Goal: Task Accomplishment & Management: Manage account settings

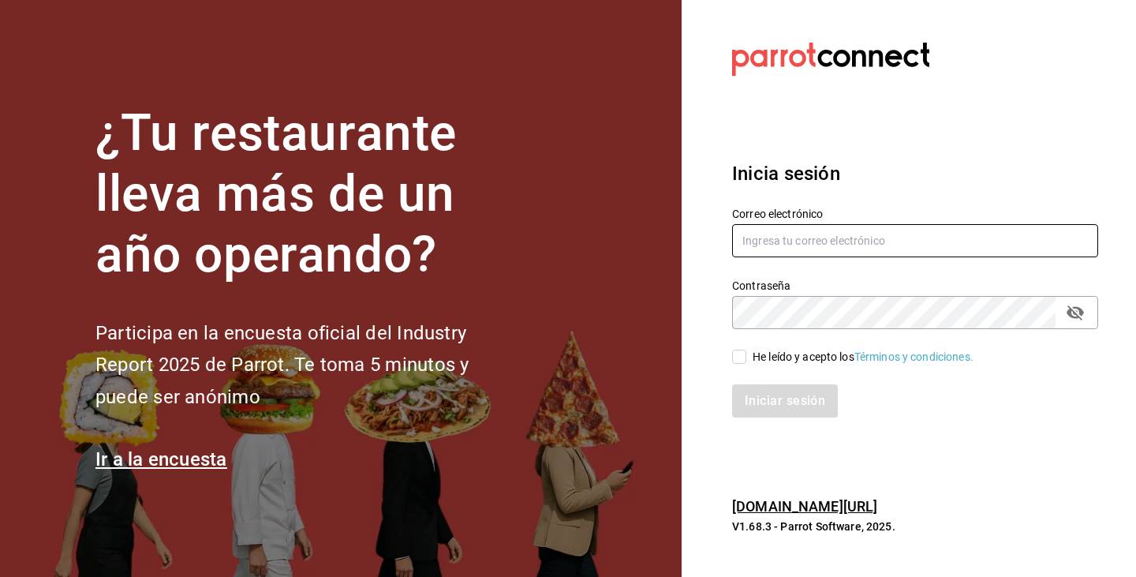
click at [772, 242] on input "text" at bounding box center [915, 240] width 366 height 33
paste input "cafecacao@tec.com"
type input "cafecacao@tec.com"
click at [733, 368] on div "Iniciar sesión" at bounding box center [905, 391] width 385 height 52
click at [740, 357] on input "He leído y acepto los Términos y condiciones." at bounding box center [739, 357] width 14 height 14
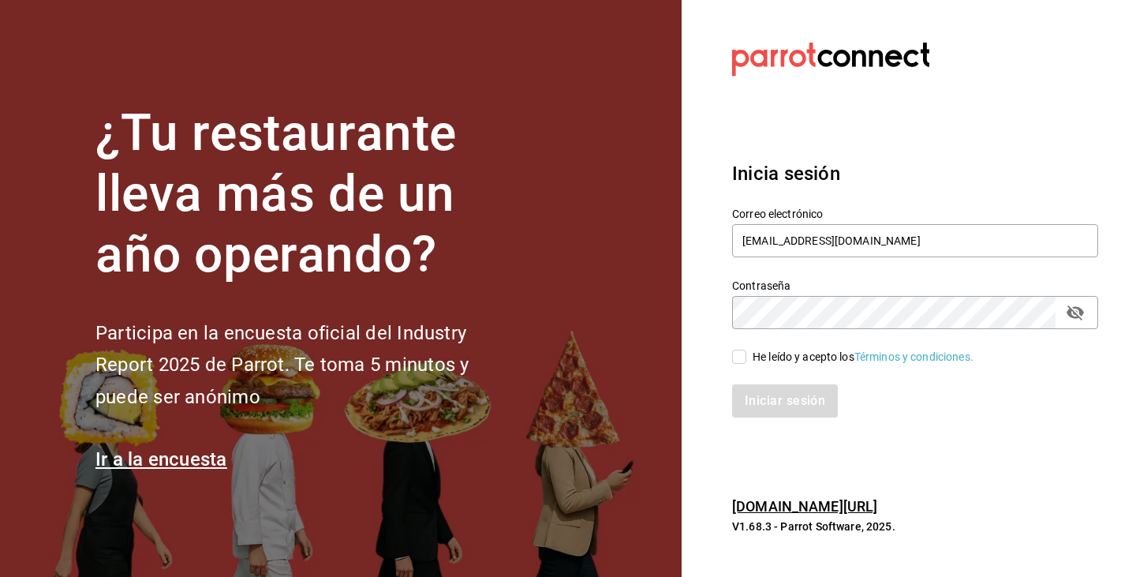
checkbox input "true"
click at [789, 401] on button "Iniciar sesión" at bounding box center [785, 400] width 107 height 33
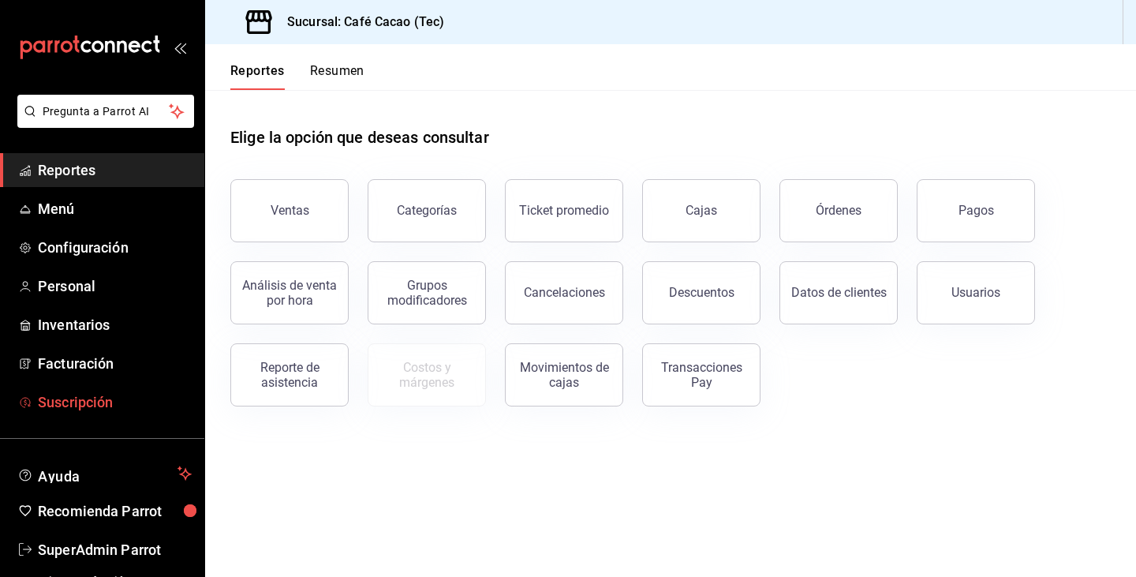
click at [134, 397] on span "Suscripción" at bounding box center [115, 401] width 154 height 21
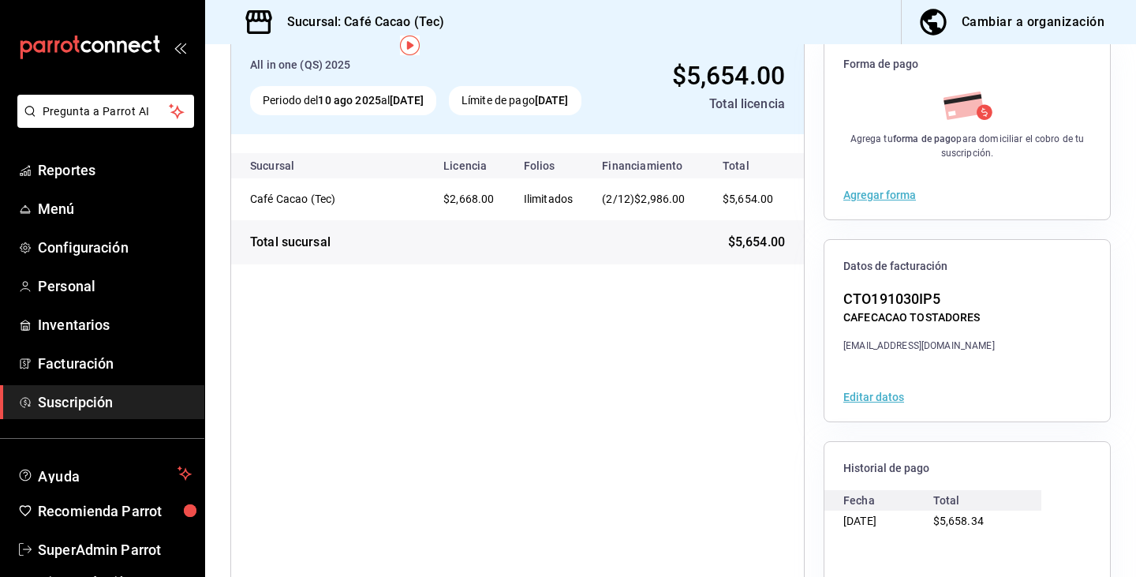
scroll to position [170, 0]
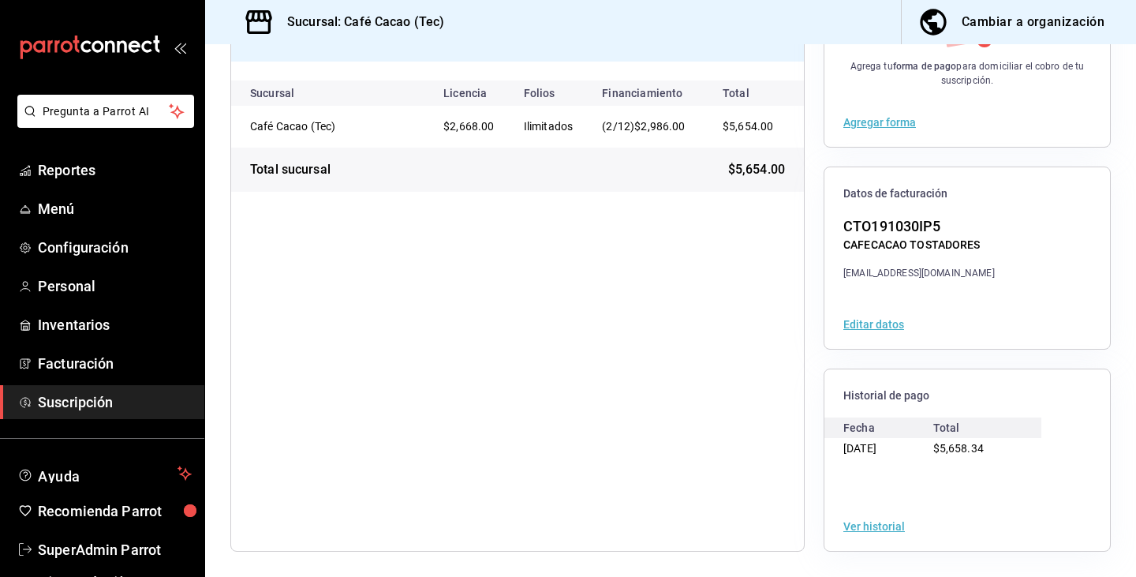
click at [866, 327] on button "Editar datos" at bounding box center [873, 324] width 61 height 11
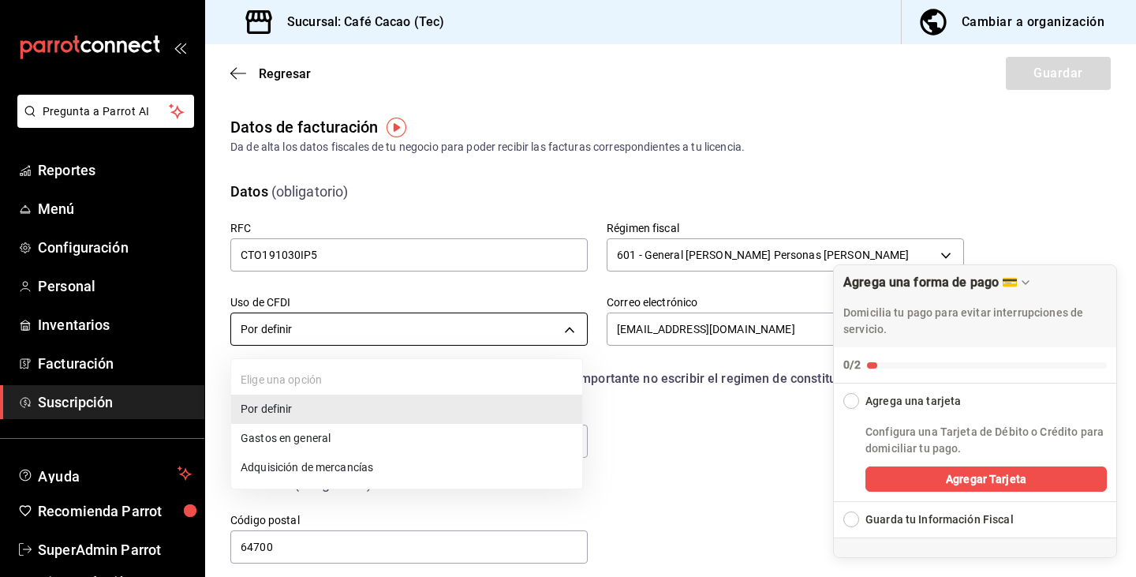
click at [301, 331] on body "Pregunta a Parrot AI Reportes Menú Configuración Personal Inventarios Facturaci…" at bounding box center [568, 288] width 1136 height 577
click at [329, 439] on li "Gastos en general" at bounding box center [406, 438] width 351 height 29
type input "G03"
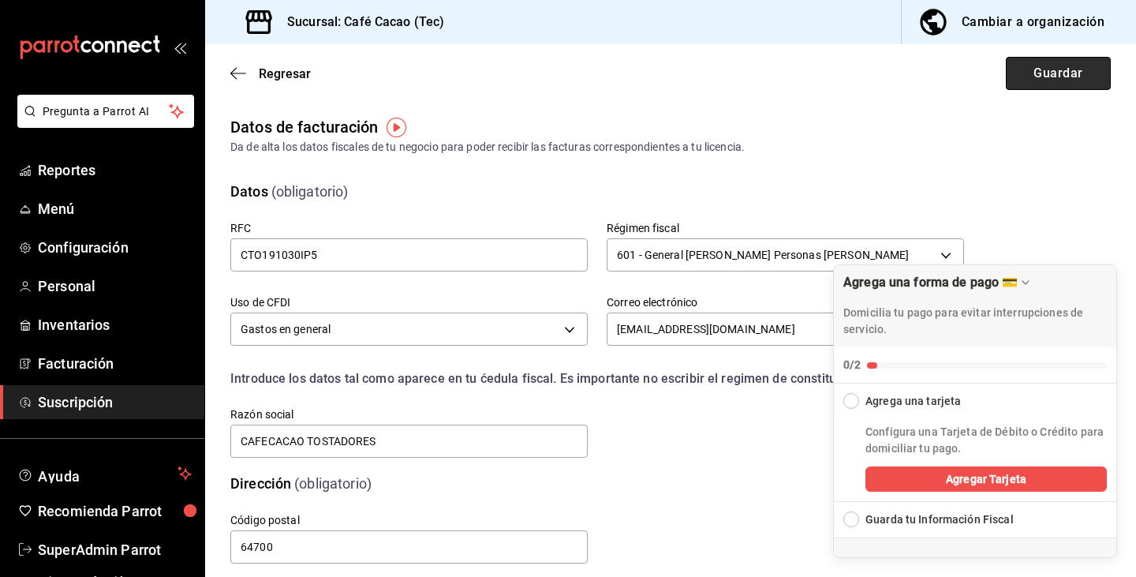
click at [1056, 75] on button "Guardar" at bounding box center [1058, 73] width 105 height 33
